Goal: Find specific page/section: Find specific page/section

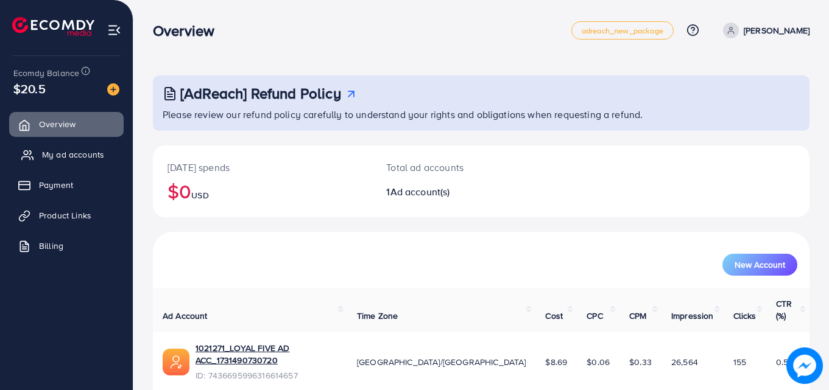
click at [96, 147] on link "My ad accounts" at bounding box center [66, 155] width 114 height 24
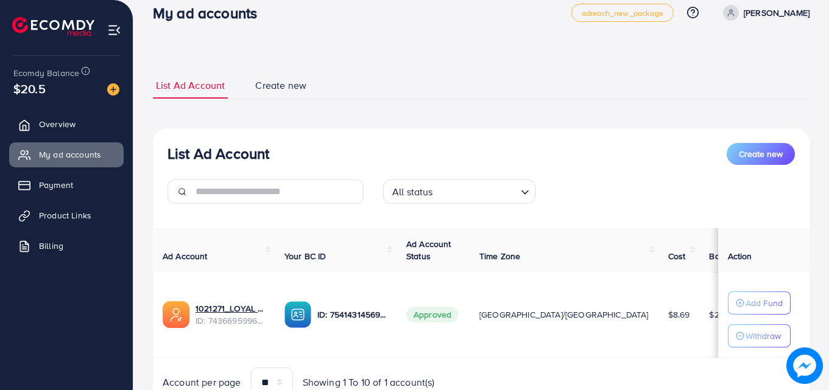
scroll to position [20, 0]
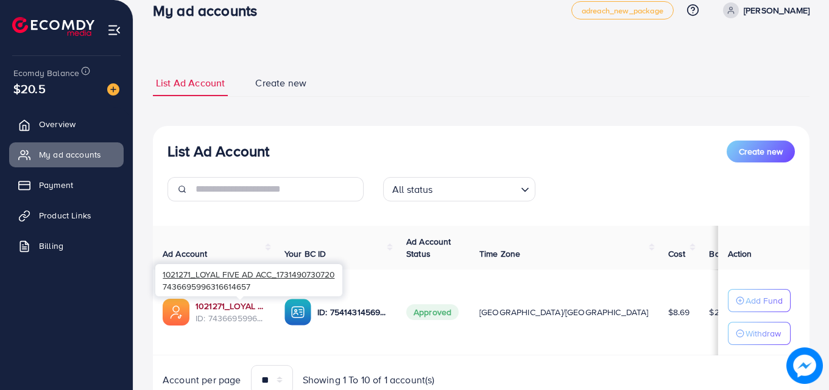
click at [211, 301] on link "1021271_LOYAL FIVE AD ACC_1731490730720" at bounding box center [229, 306] width 69 height 12
click at [265, 308] on link "1021271_LOYAL FIVE AD ACC_1731490730720" at bounding box center [229, 306] width 69 height 12
click at [230, 304] on link "1021271_LOYAL FIVE AD ACC_1731490730720" at bounding box center [229, 306] width 69 height 12
click at [242, 307] on link "1021271_LOYAL FIVE AD ACC_1731490730720" at bounding box center [229, 306] width 69 height 12
click at [214, 302] on link "1021271_LOYAL FIVE AD ACC_1731490730720" at bounding box center [229, 306] width 69 height 12
